Goal: Transaction & Acquisition: Book appointment/travel/reservation

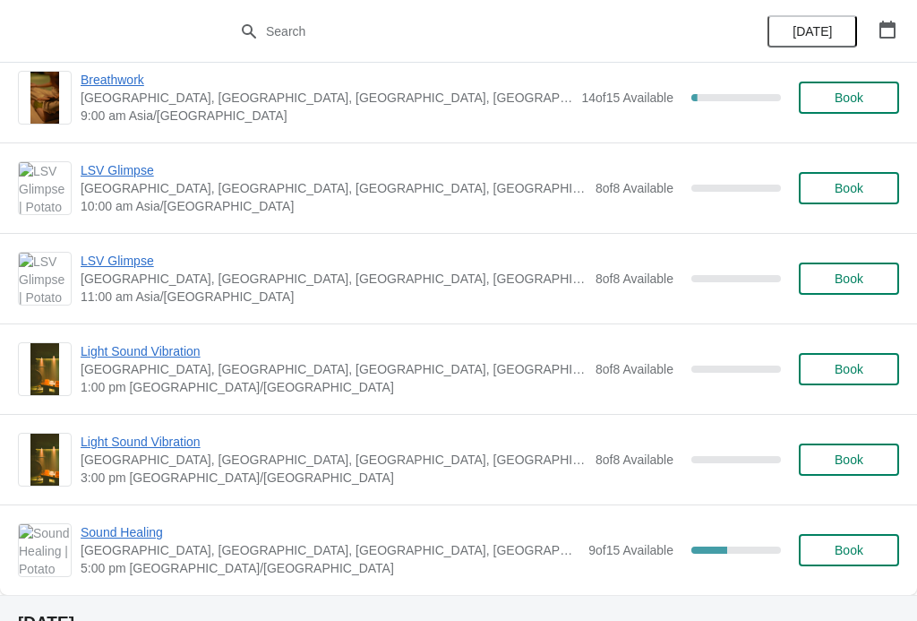
scroll to position [447, 0]
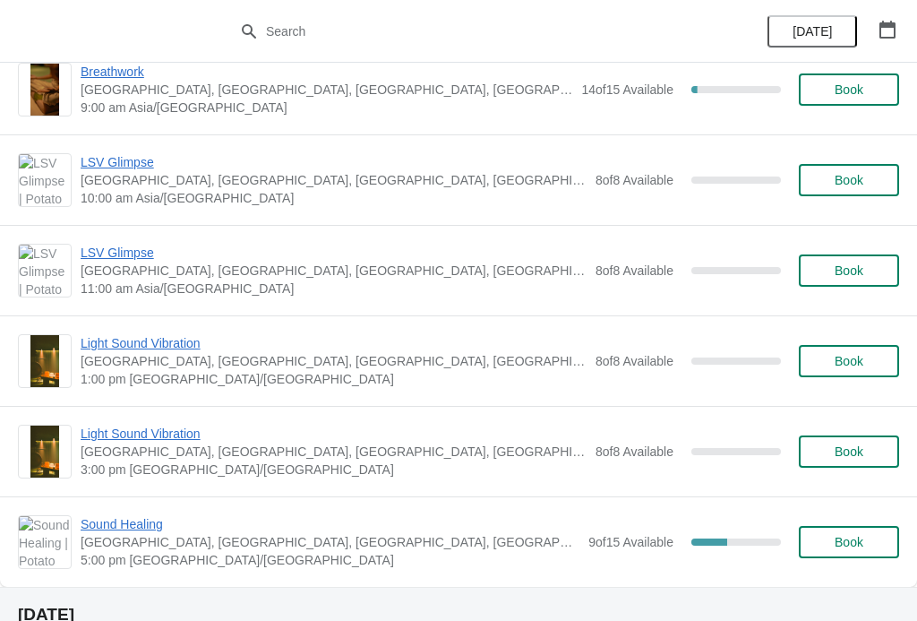
click at [176, 348] on span "Light Sound Vibration" at bounding box center [334, 343] width 506 height 18
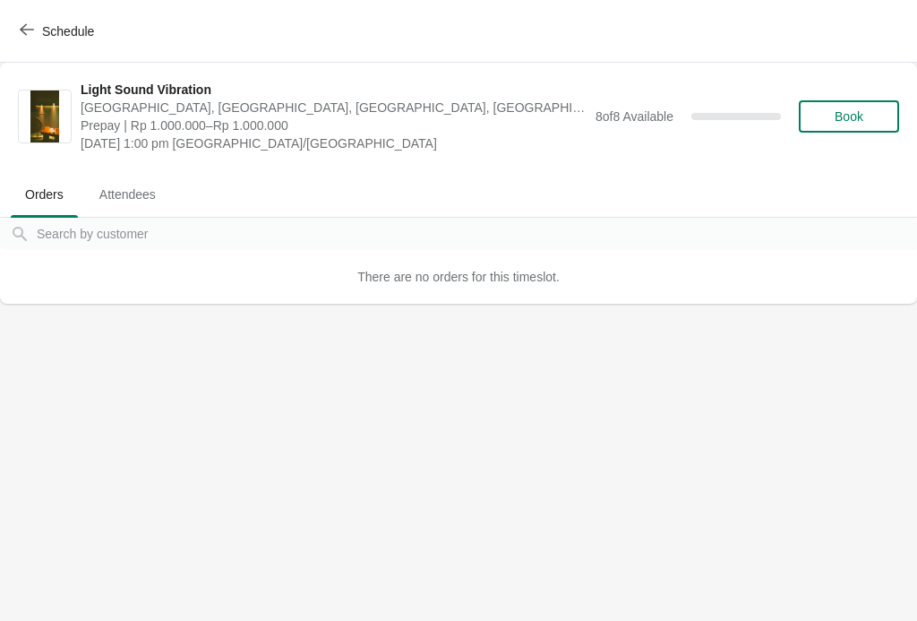
scroll to position [0, 0]
click at [30, 26] on icon "button" at bounding box center [27, 29] width 14 height 14
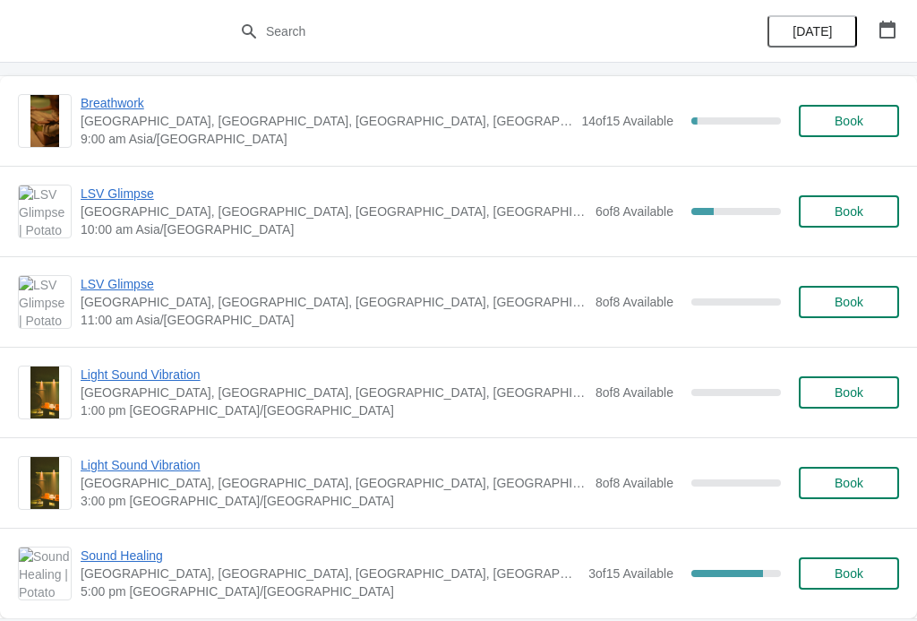
scroll to position [417, 0]
click at [854, 397] on span "Book" at bounding box center [849, 391] width 29 height 14
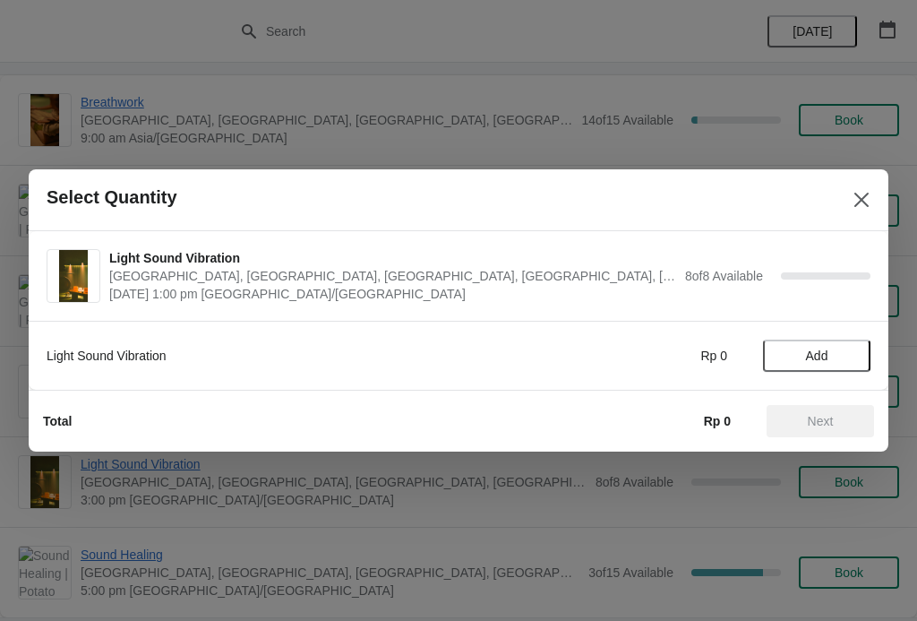
click at [822, 363] on span "Add" at bounding box center [817, 355] width 22 height 14
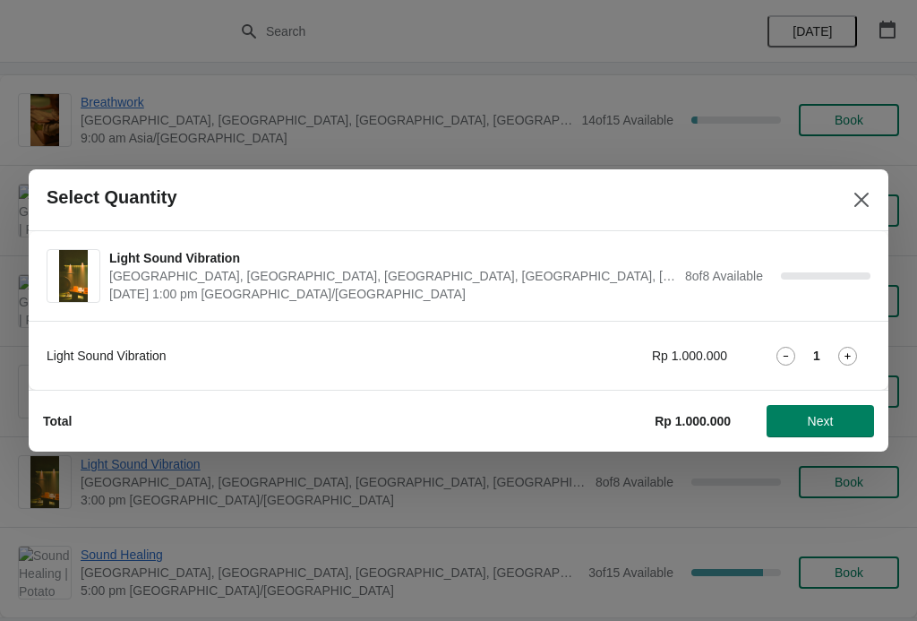
click at [849, 357] on icon at bounding box center [848, 356] width 19 height 19
click at [839, 422] on span "Next" at bounding box center [820, 421] width 79 height 14
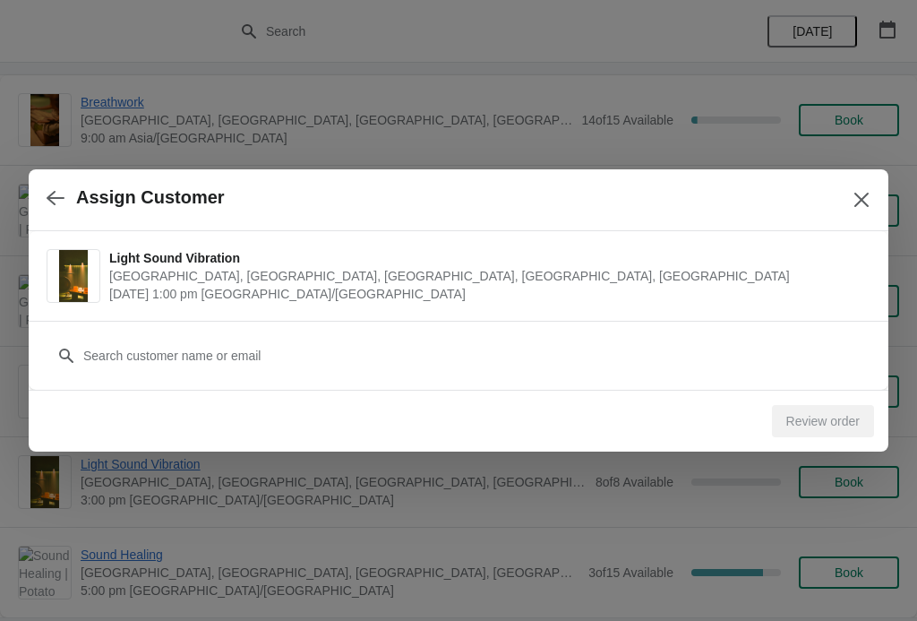
click at [565, 336] on div "Customer" at bounding box center [459, 347] width 824 height 50
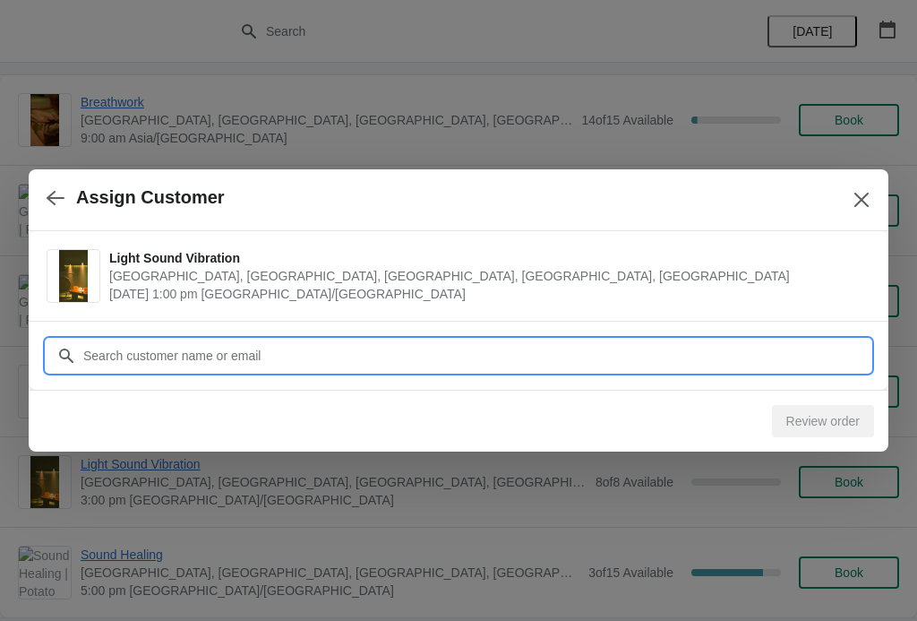
click at [97, 365] on input "Customer" at bounding box center [476, 356] width 788 height 32
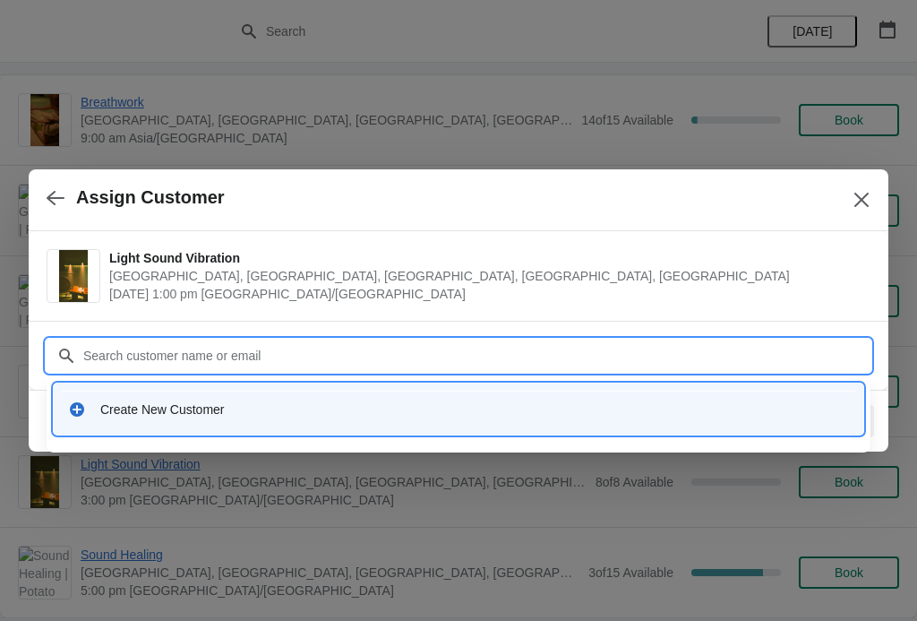
click at [111, 416] on div "Create New Customer" at bounding box center [474, 409] width 749 height 18
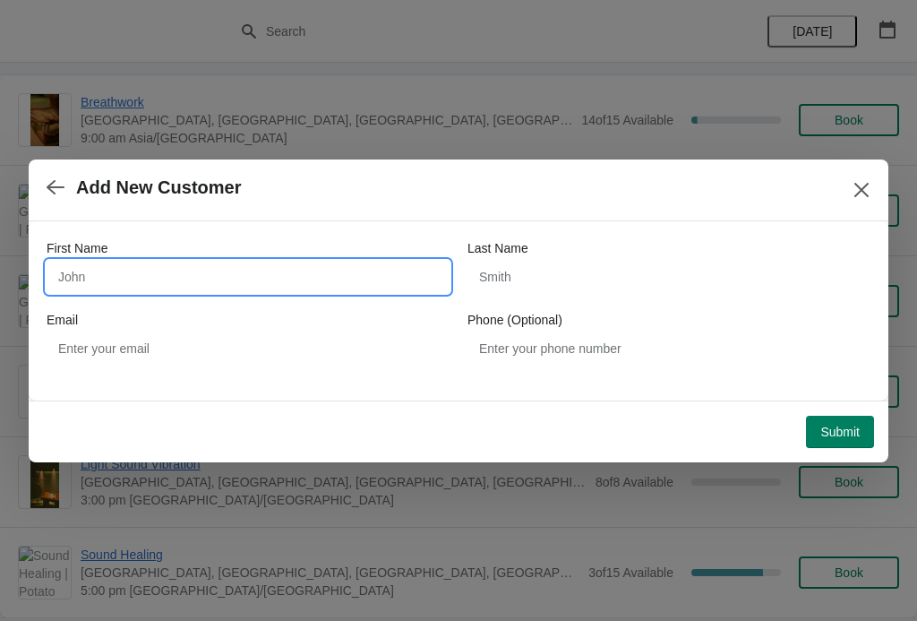
click at [73, 280] on input "First Name" at bounding box center [248, 277] width 403 height 32
type input "Xin"
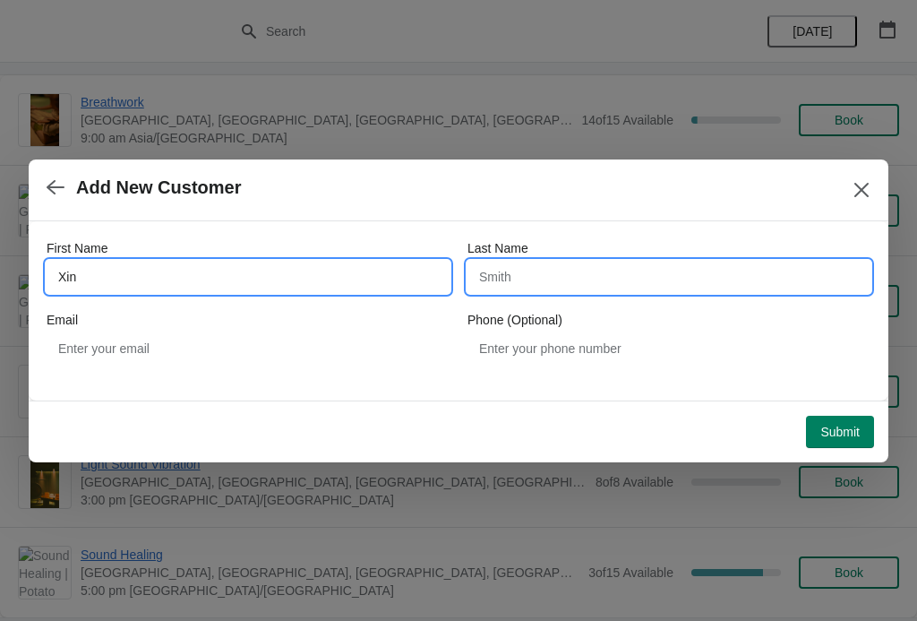
click at [587, 268] on input "Last Name" at bounding box center [669, 277] width 403 height 32
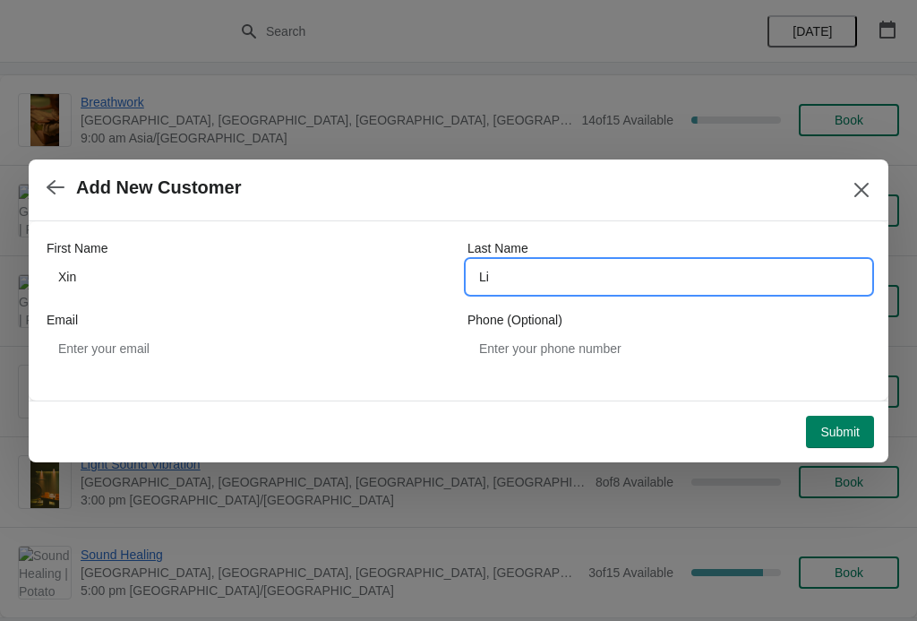
type input "Li"
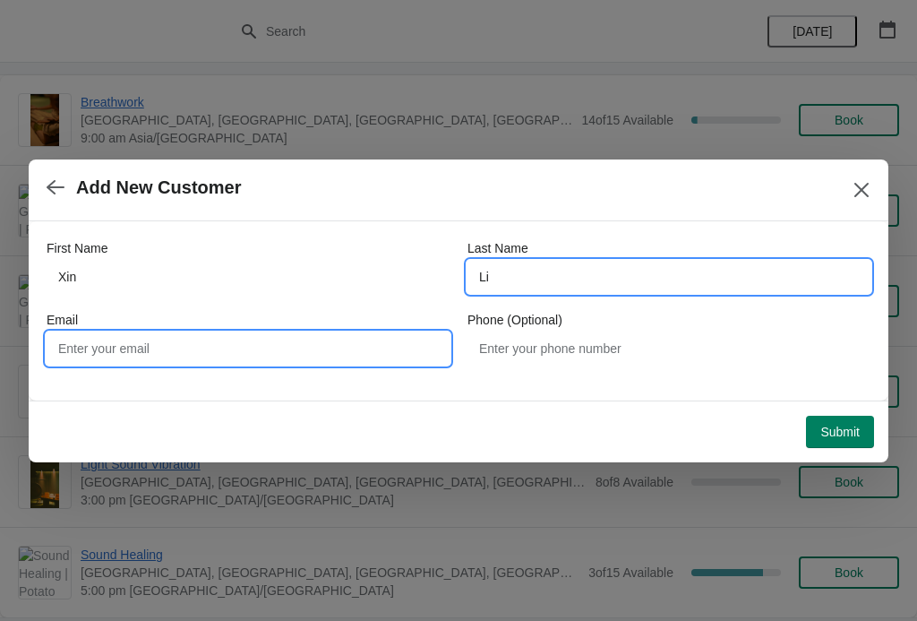
click at [296, 345] on input "Email" at bounding box center [248, 348] width 403 height 32
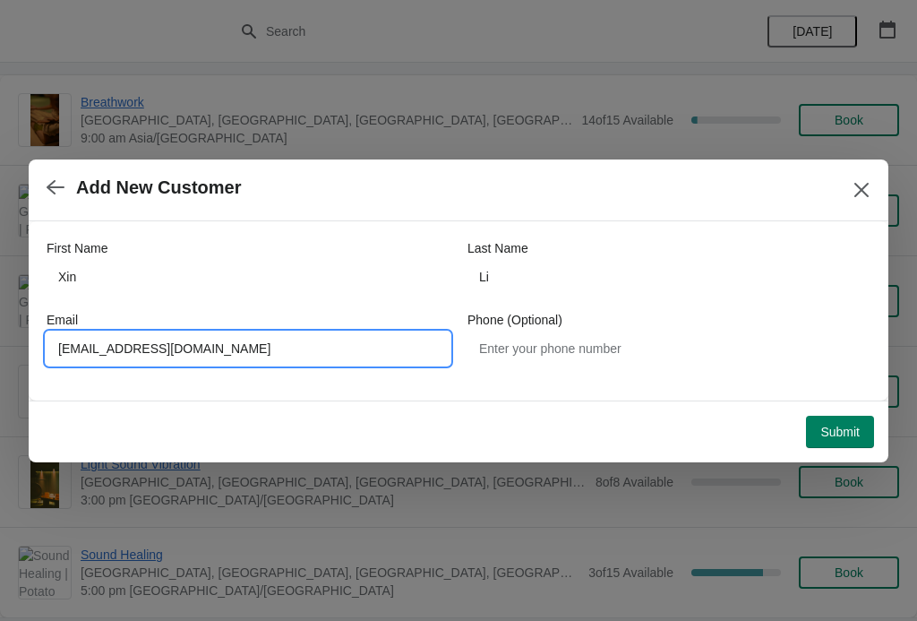
type input "[EMAIL_ADDRESS][DOMAIN_NAME]"
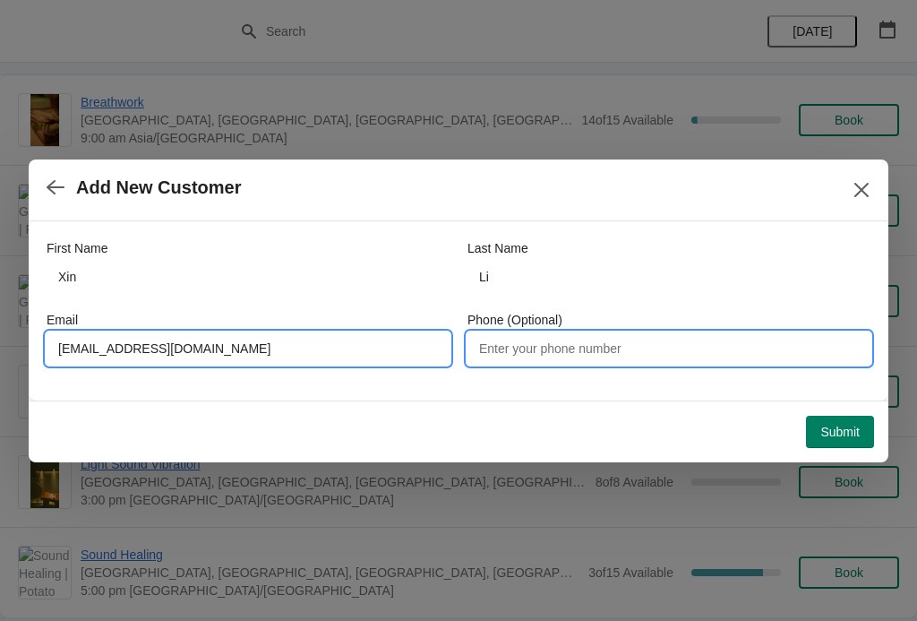
click at [609, 348] on input "Phone (Optional)" at bounding box center [669, 348] width 403 height 32
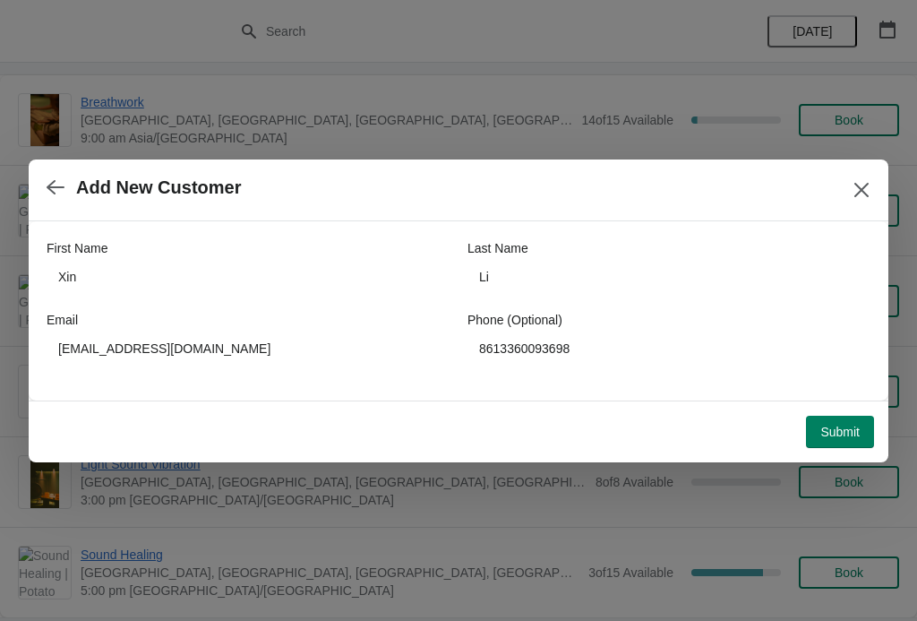
click at [846, 434] on span "Submit" at bounding box center [840, 432] width 39 height 14
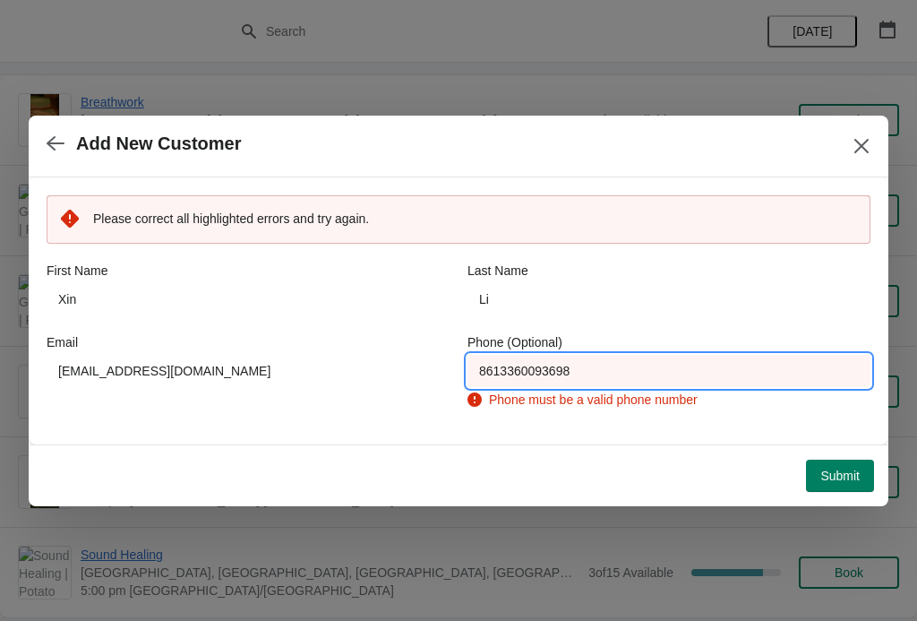
click at [721, 365] on input "8613360093698" at bounding box center [669, 371] width 403 height 32
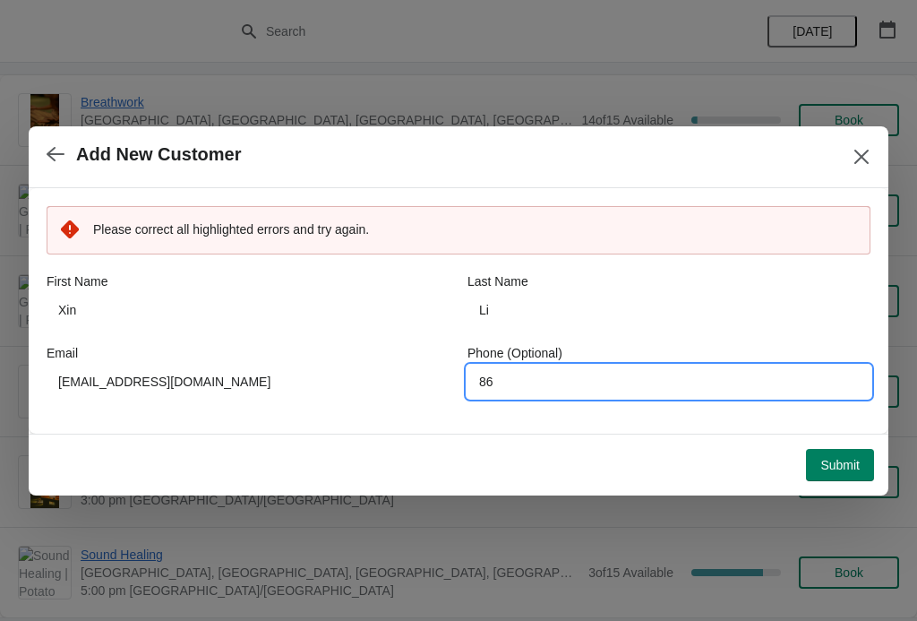
type input "8"
click at [850, 474] on button "Submit" at bounding box center [840, 465] width 68 height 32
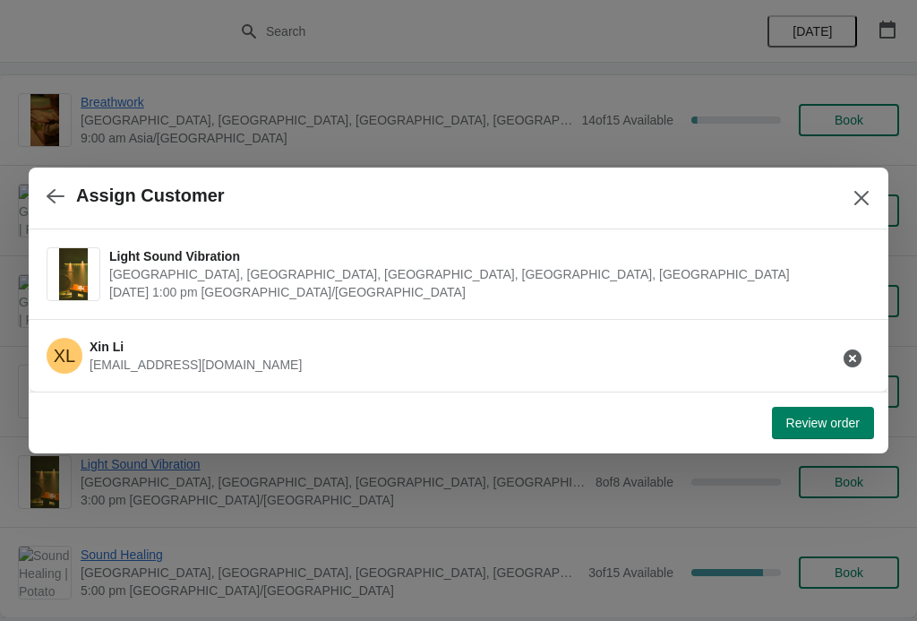
click at [830, 425] on span "Review order" at bounding box center [823, 423] width 73 height 14
